Goal: Task Accomplishment & Management: Use online tool/utility

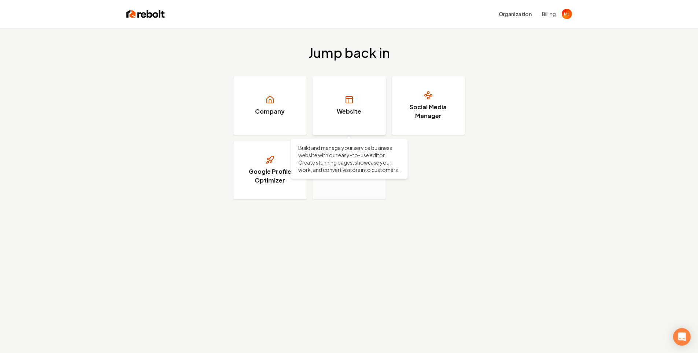
click at [372, 113] on link "Website" at bounding box center [349, 105] width 73 height 59
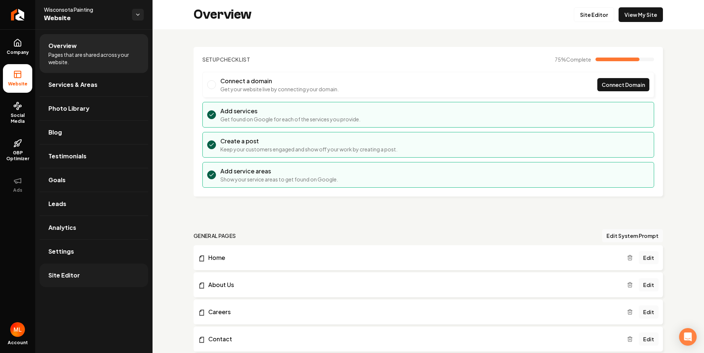
click at [77, 273] on span "Site Editor" at bounding box center [64, 275] width 32 height 9
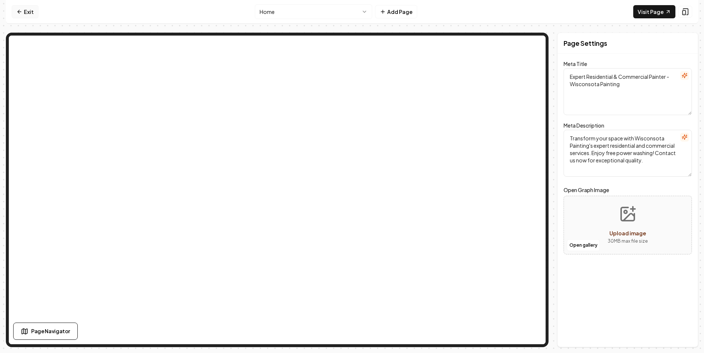
click at [33, 12] on link "Exit" at bounding box center [25, 11] width 27 height 13
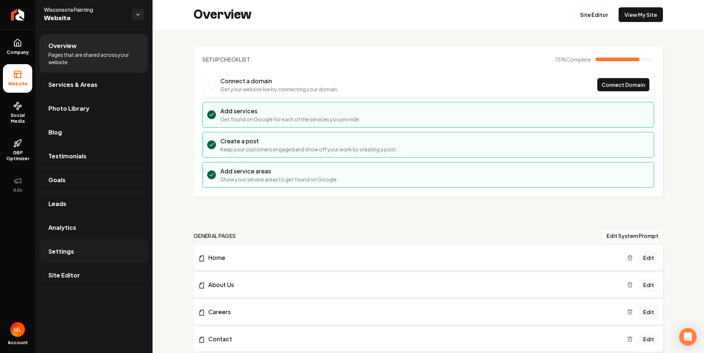
click at [74, 258] on link "Settings" at bounding box center [94, 251] width 108 height 23
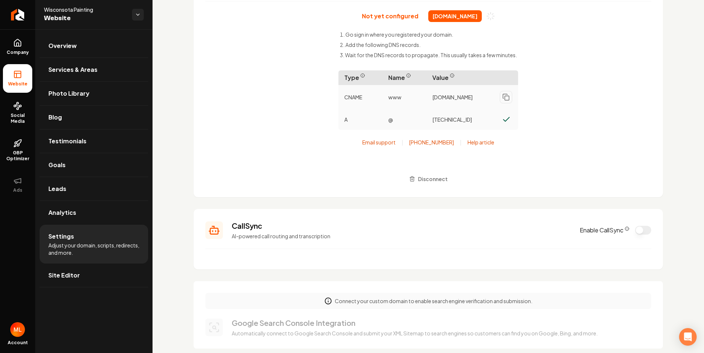
scroll to position [110, 0]
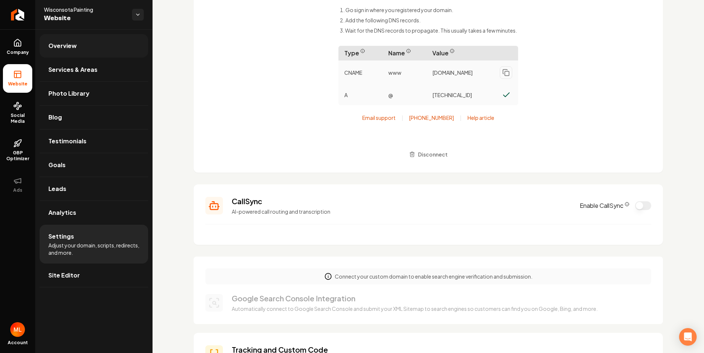
click at [81, 48] on link "Overview" at bounding box center [94, 45] width 108 height 23
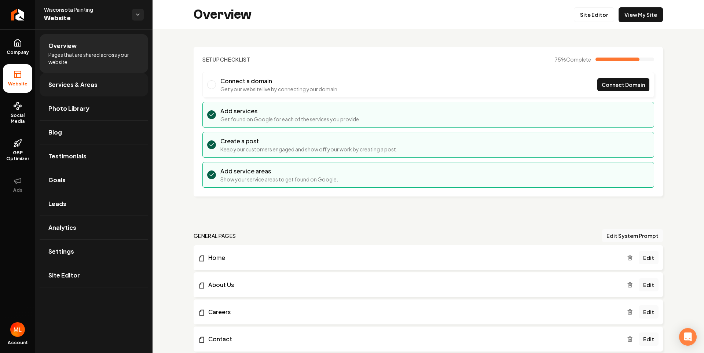
click at [78, 83] on span "Services & Areas" at bounding box center [72, 84] width 49 height 9
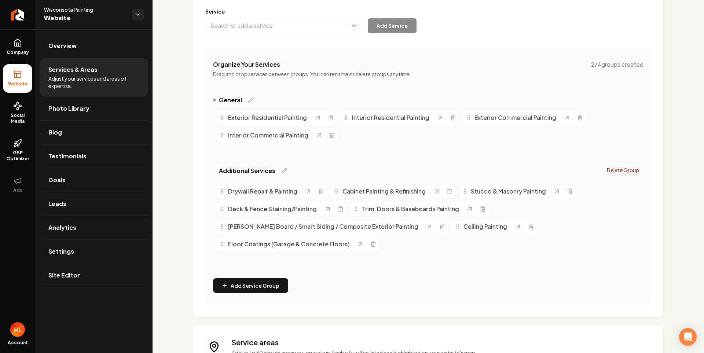
scroll to position [220, 0]
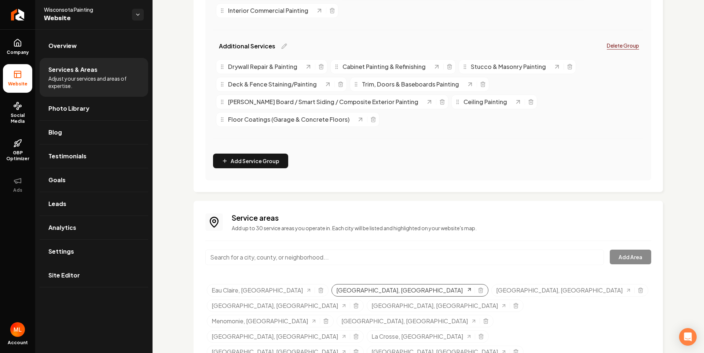
click at [336, 292] on span "[GEOGRAPHIC_DATA], [GEOGRAPHIC_DATA]" at bounding box center [399, 290] width 126 height 9
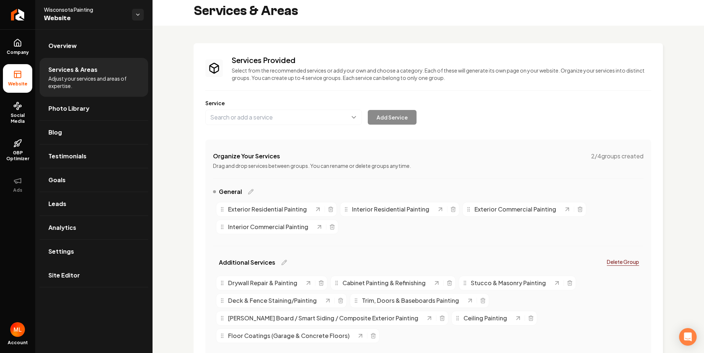
scroll to position [0, 0]
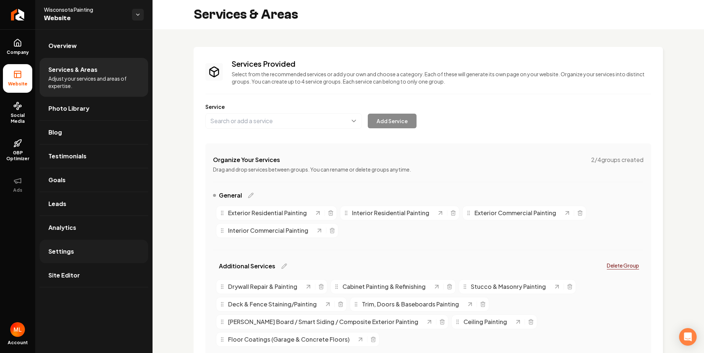
click at [66, 247] on span "Settings" at bounding box center [61, 251] width 26 height 9
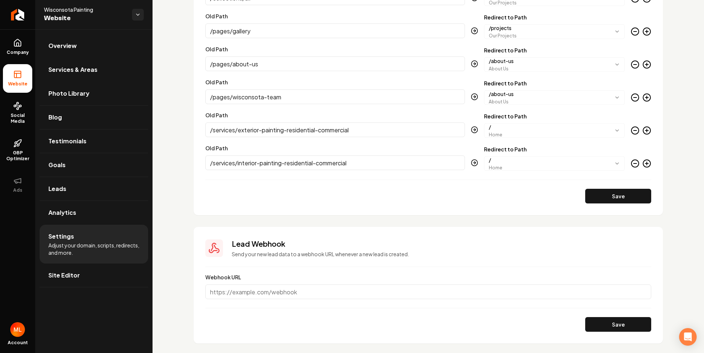
scroll to position [951, 0]
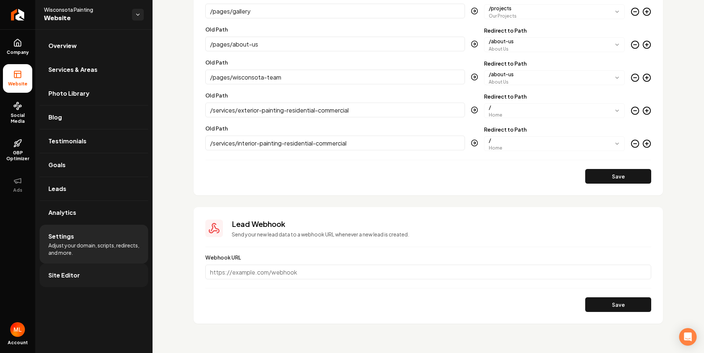
click at [71, 277] on span "Site Editor" at bounding box center [64, 275] width 32 height 9
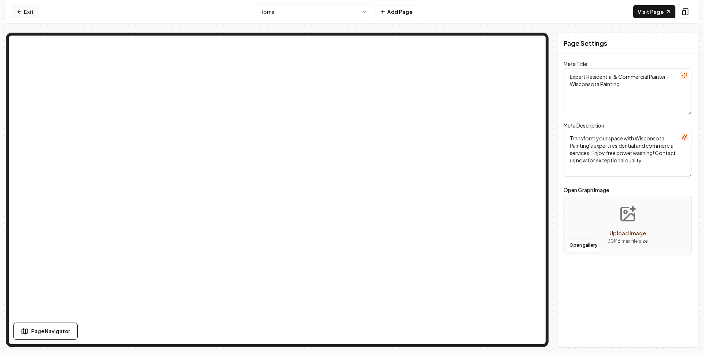
click at [34, 15] on link "Exit" at bounding box center [25, 11] width 27 height 13
